Goal: Navigation & Orientation: Go to known website

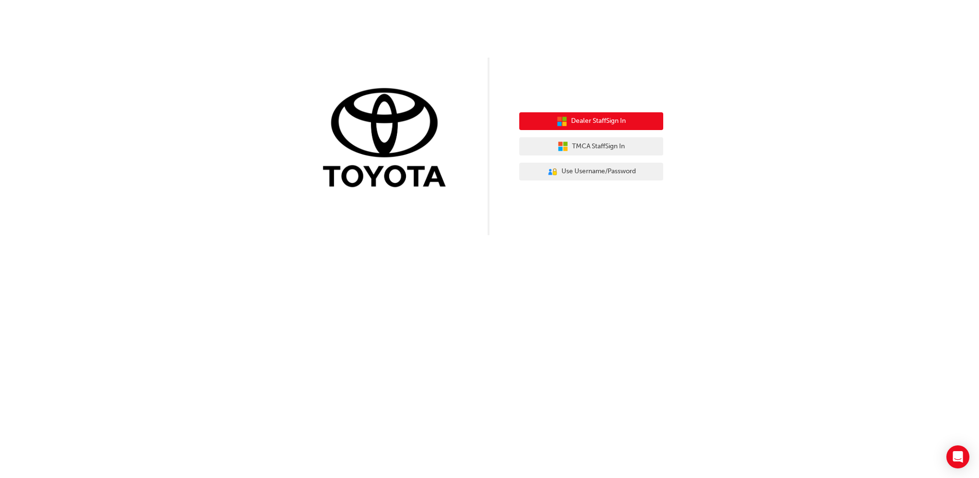
click at [579, 125] on span "Dealer Staff Sign In" at bounding box center [598, 121] width 55 height 11
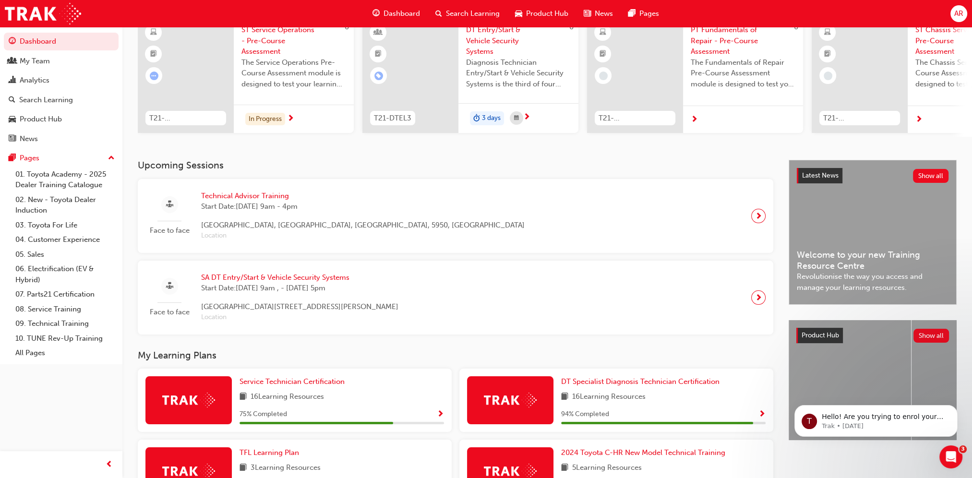
scroll to position [96, 0]
